Goal: Find specific page/section: Find specific page/section

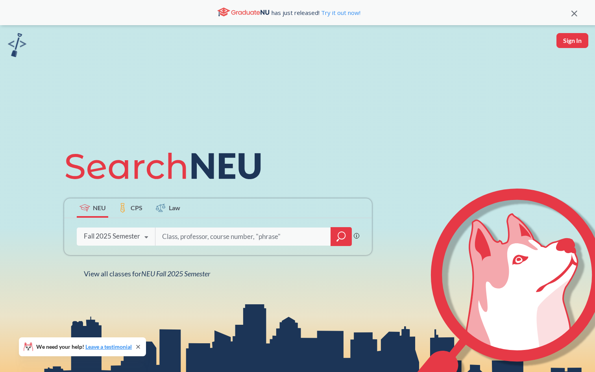
click at [227, 238] on input "search" at bounding box center [243, 236] width 164 height 17
click at [171, 236] on input "search" at bounding box center [243, 236] width 164 height 17
type input "FINA4380"
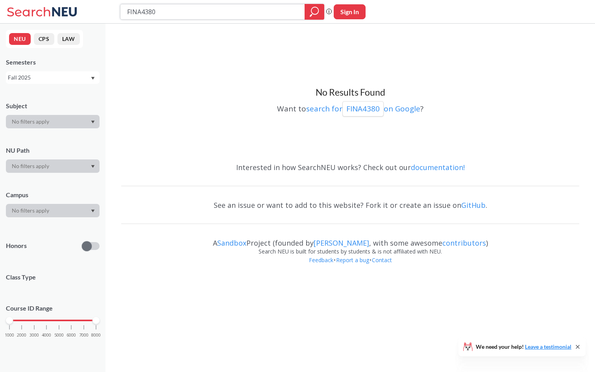
drag, startPoint x: 206, startPoint y: 8, endPoint x: 104, endPoint y: -6, distance: 103.6
click at [104, 0] on html "FINA4380 Phrase search guarantees the exact search appears in the results. Ex. …" at bounding box center [297, 186] width 595 height 372
type input "FINA4335"
